Goal: Check status

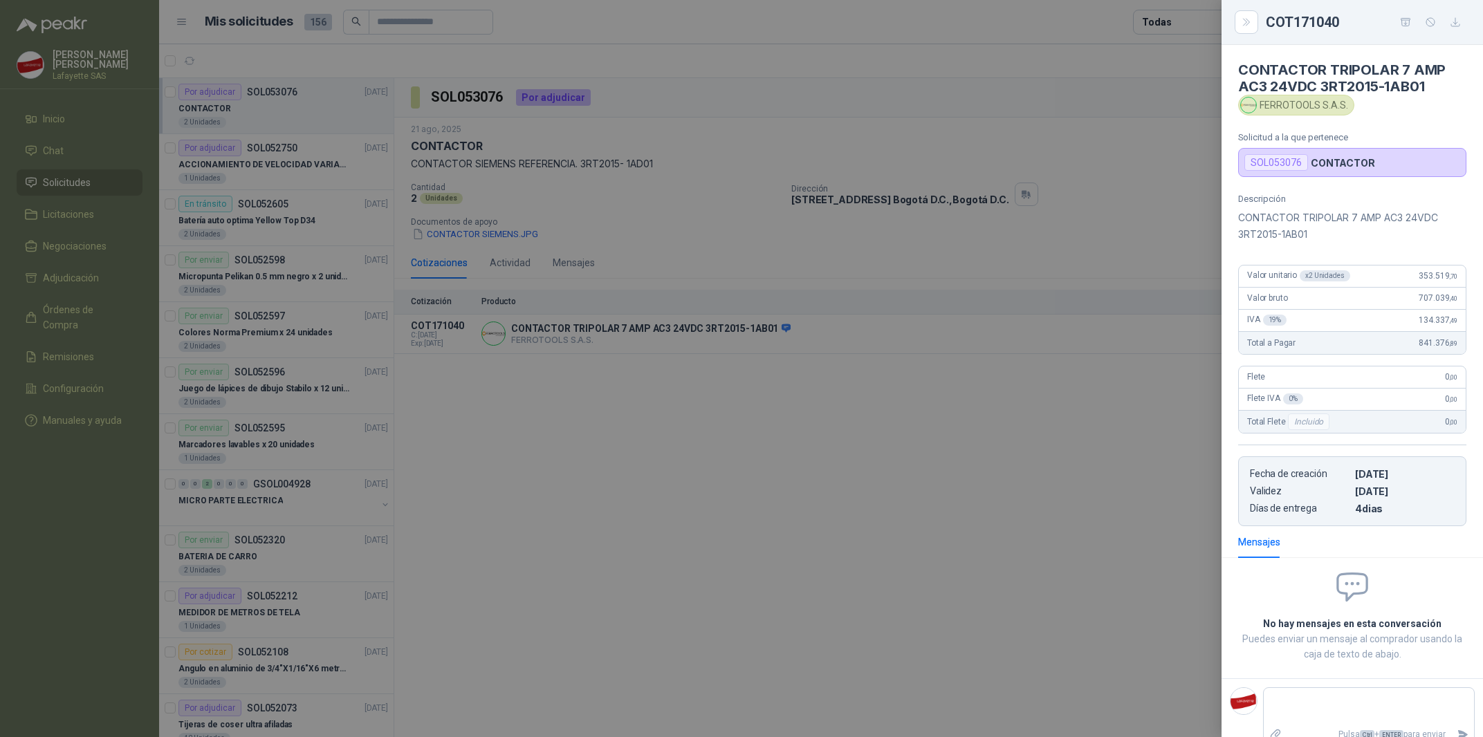
click at [997, 458] on div at bounding box center [741, 368] width 1483 height 737
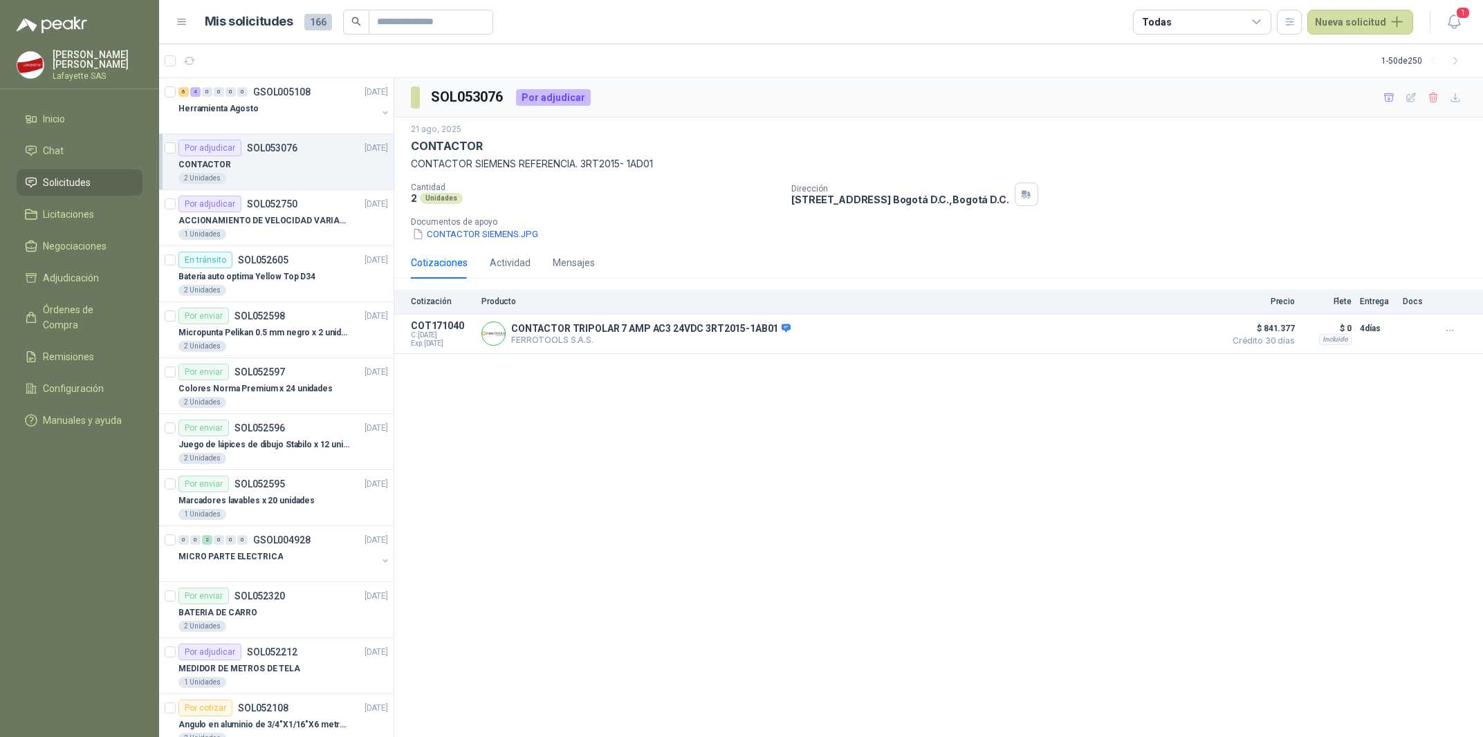
click at [613, 592] on div "SOL053076 Por adjudicar 21 ago, 2025 CONTACTOR CONTACTOR SIEMENS REFERENCIA. 3R…" at bounding box center [938, 408] width 1089 height 660
click at [239, 99] on div "6 4 0 0 0 0 GSOL005108 23/08/25" at bounding box center [284, 92] width 212 height 17
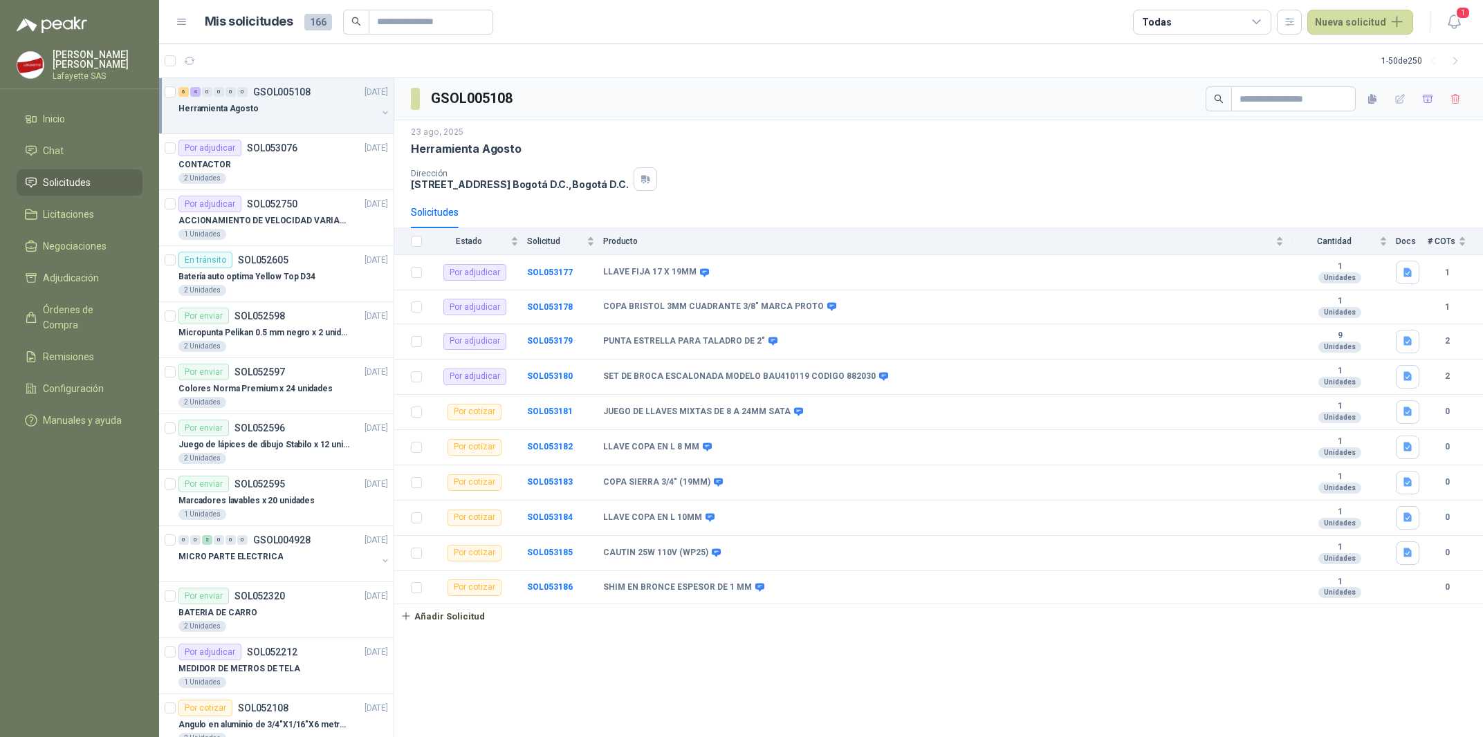
click at [542, 697] on div "GSOL005108 23 ago, 2025 Herramienta Agosto Dirección Calle 15 No. 72 - 95 Bogot…" at bounding box center [938, 408] width 1089 height 660
